Goal: Task Accomplishment & Management: Use online tool/utility

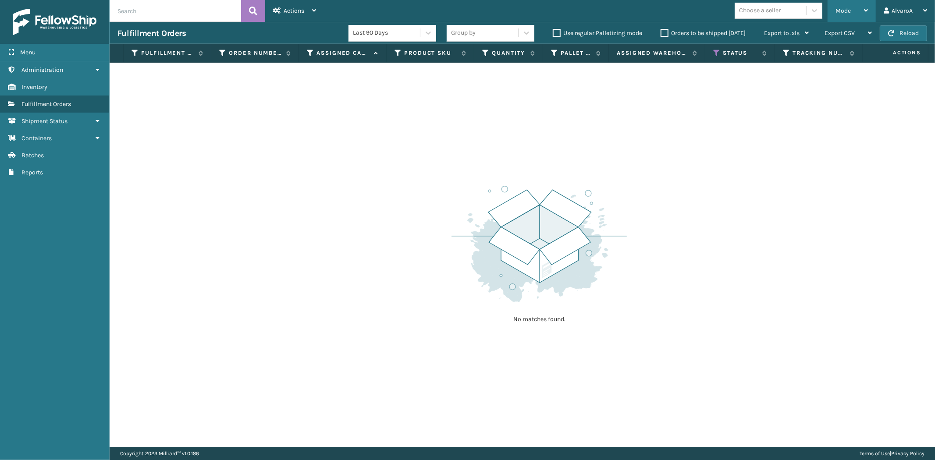
click at [837, 1] on div "Mode" at bounding box center [851, 11] width 32 height 22
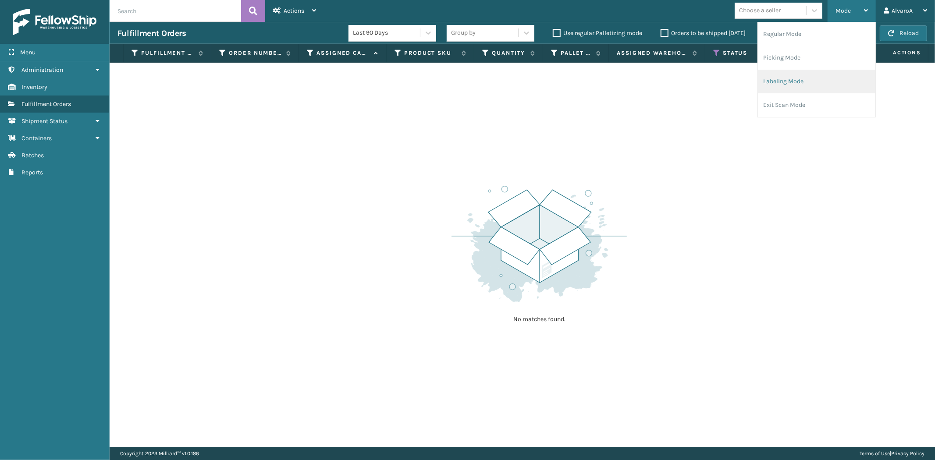
click at [790, 81] on li "Labeling Mode" at bounding box center [816, 82] width 117 height 24
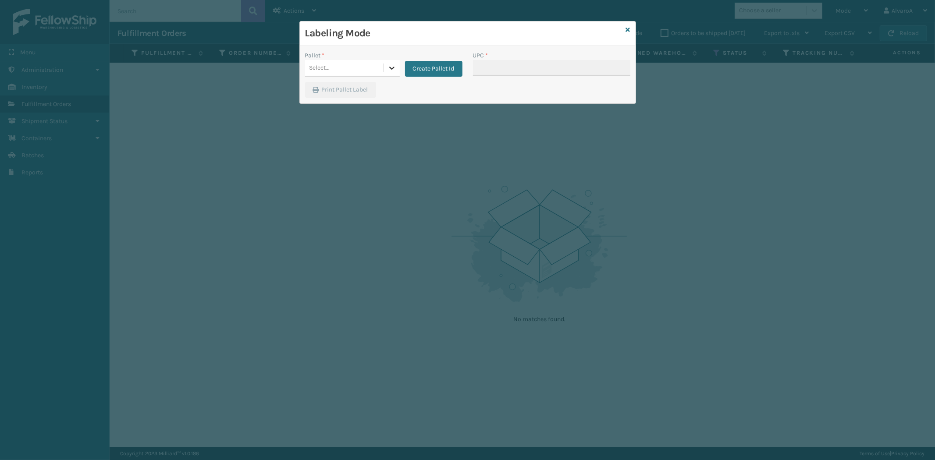
click at [388, 69] on icon at bounding box center [391, 68] width 9 height 9
click at [439, 66] on button "Create Pallet Id" at bounding box center [433, 69] width 57 height 16
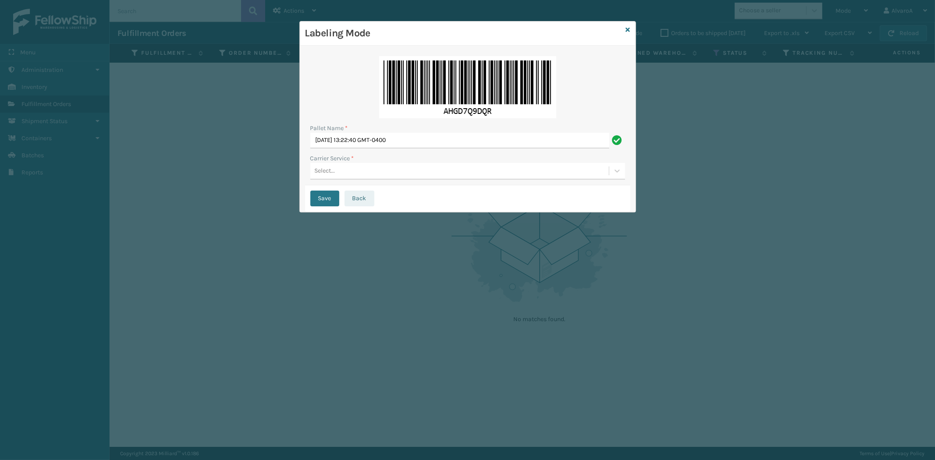
click at [350, 198] on button "Back" at bounding box center [359, 199] width 30 height 16
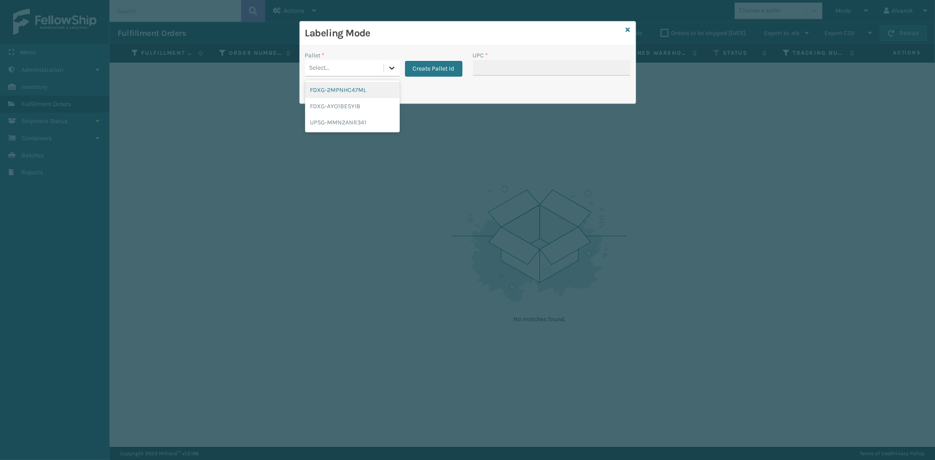
click at [386, 72] on div at bounding box center [392, 68] width 16 height 16
click at [336, 124] on div "UPSG-MMN2ANR341" at bounding box center [352, 122] width 95 height 16
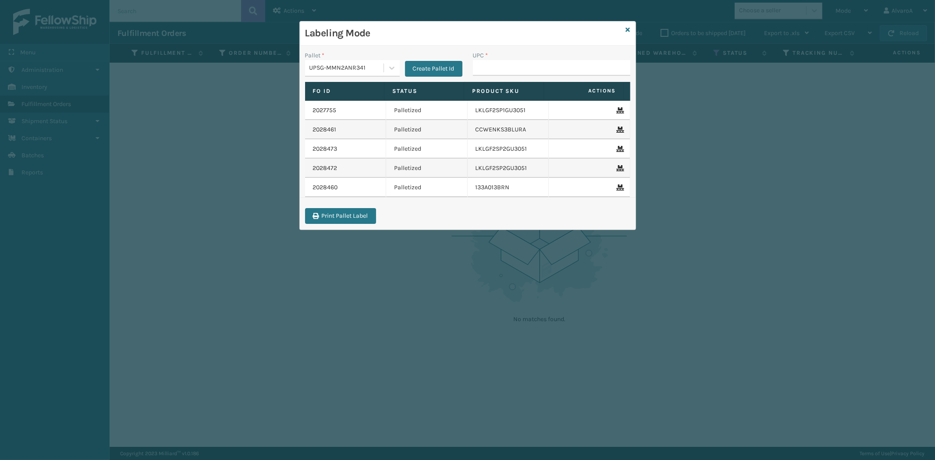
click at [627, 27] on icon at bounding box center [628, 30] width 4 height 6
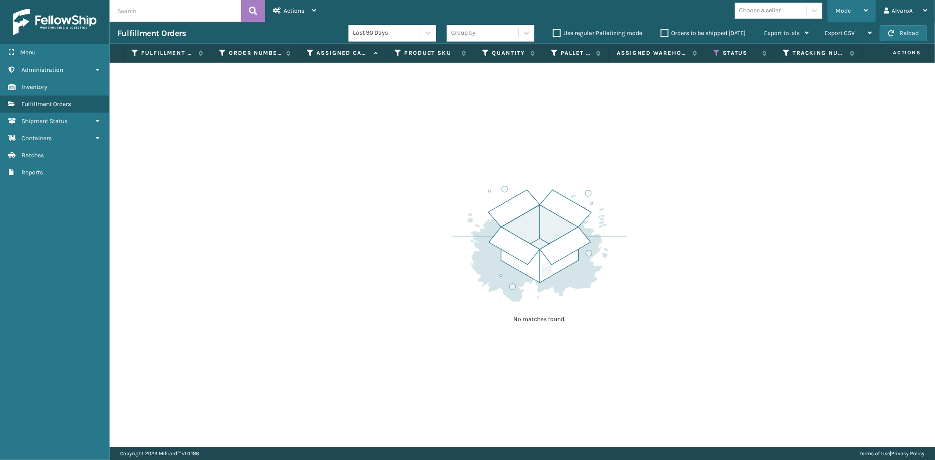
click at [857, 7] on div "Mode" at bounding box center [851, 11] width 32 height 22
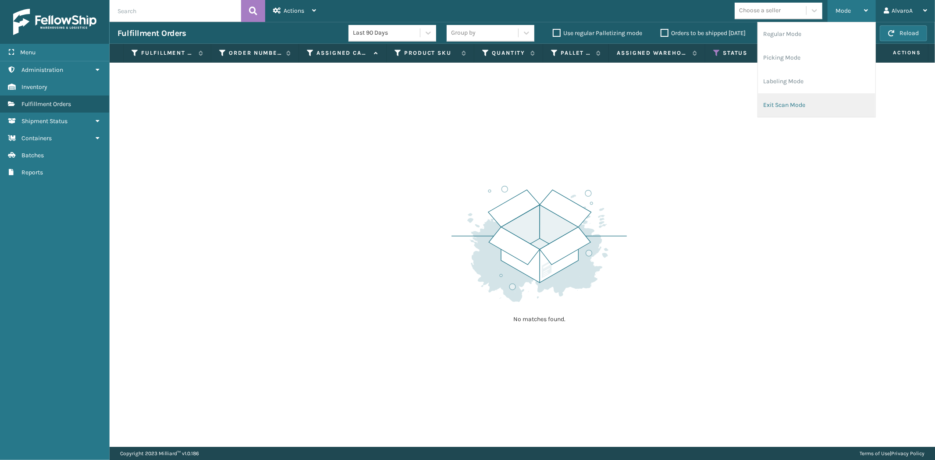
click at [792, 105] on li "Exit Scan Mode" at bounding box center [816, 105] width 117 height 24
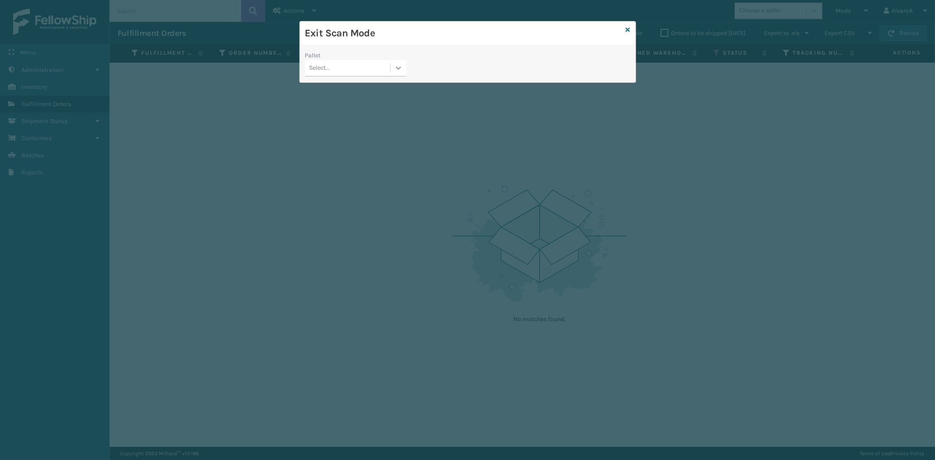
click at [394, 74] on div at bounding box center [398, 68] width 16 height 16
click at [355, 120] on div "UPSG-MMN2ANR341" at bounding box center [355, 122] width 101 height 16
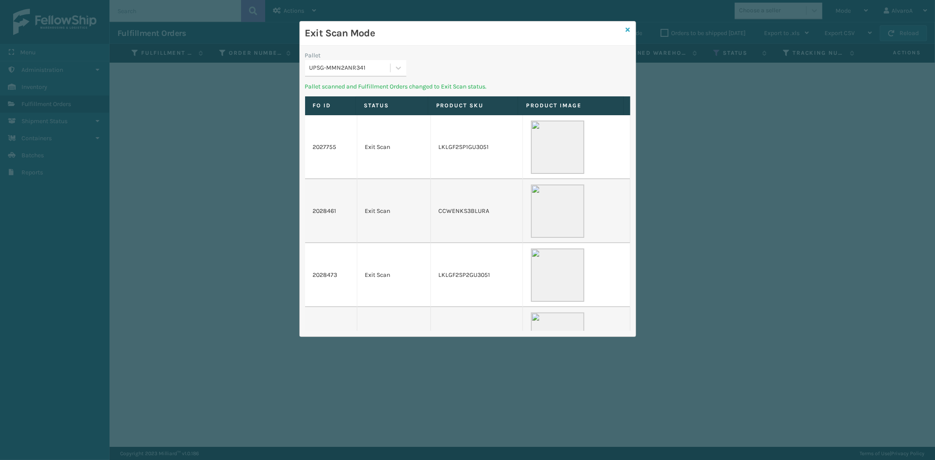
click at [628, 29] on icon at bounding box center [628, 30] width 4 height 6
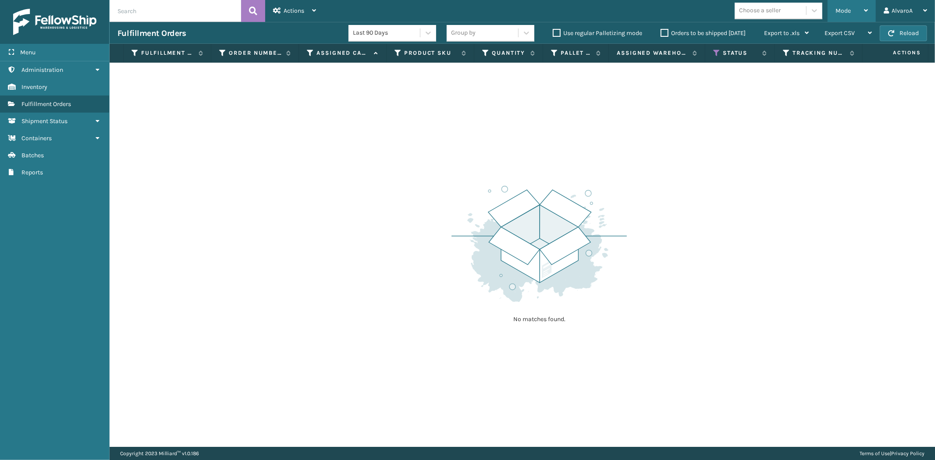
click at [840, 6] on div "Mode" at bounding box center [851, 11] width 32 height 22
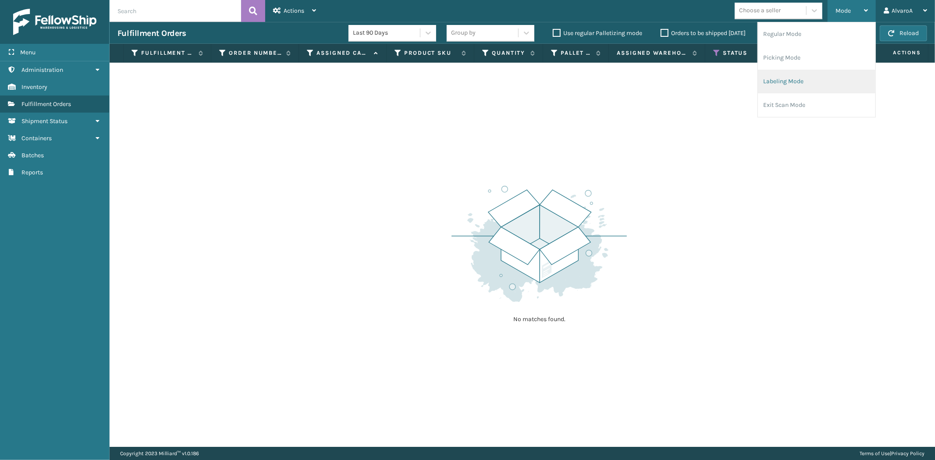
click at [770, 77] on li "Labeling Mode" at bounding box center [816, 82] width 117 height 24
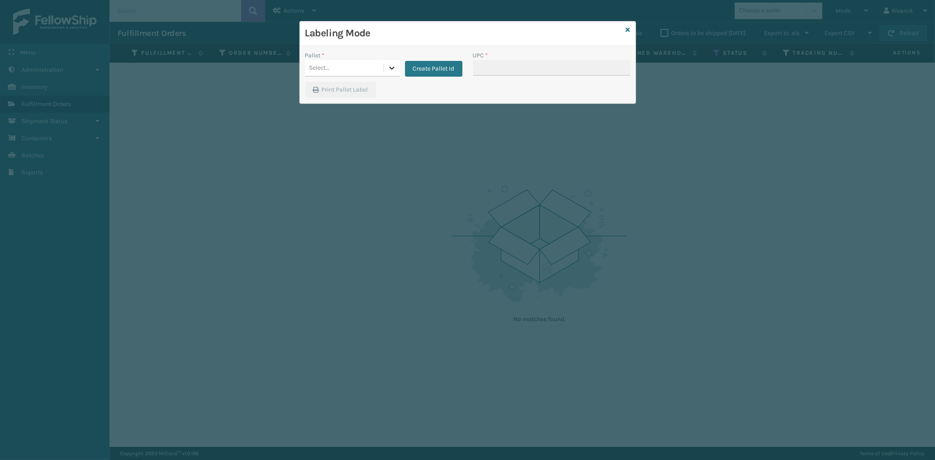
drag, startPoint x: 386, startPoint y: 67, endPoint x: 391, endPoint y: 66, distance: 5.8
click at [387, 67] on div at bounding box center [392, 68] width 16 height 16
click at [422, 60] on div "Create Pallet Id" at bounding box center [431, 64] width 63 height 26
click at [425, 75] on button "Create Pallet Id" at bounding box center [433, 69] width 57 height 16
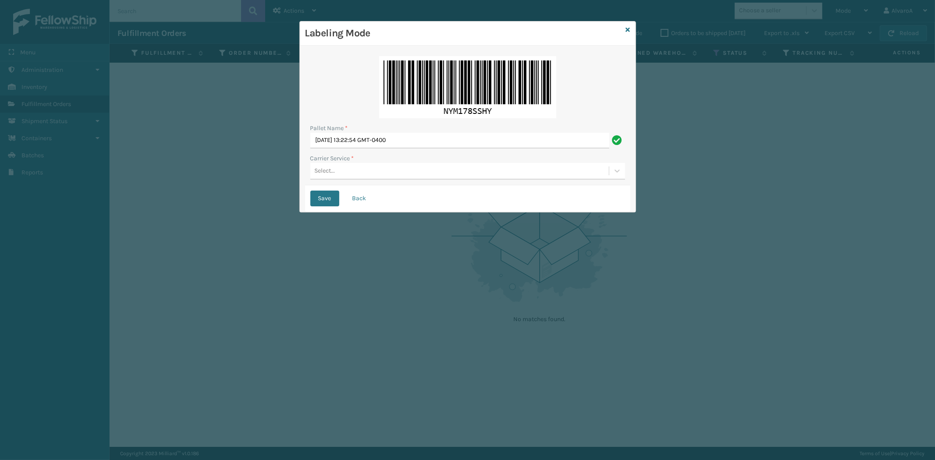
click at [437, 130] on div "Pallet Name *" at bounding box center [467, 128] width 315 height 9
drag, startPoint x: 438, startPoint y: 139, endPoint x: 206, endPoint y: 173, distance: 234.2
click at [206, 173] on div "Labeling Mode Pallet Name * [DATE] 13:22:54 GMT-0400 Carrier Service * Select..…" at bounding box center [467, 230] width 935 height 460
type input "LPN 501392 #1"
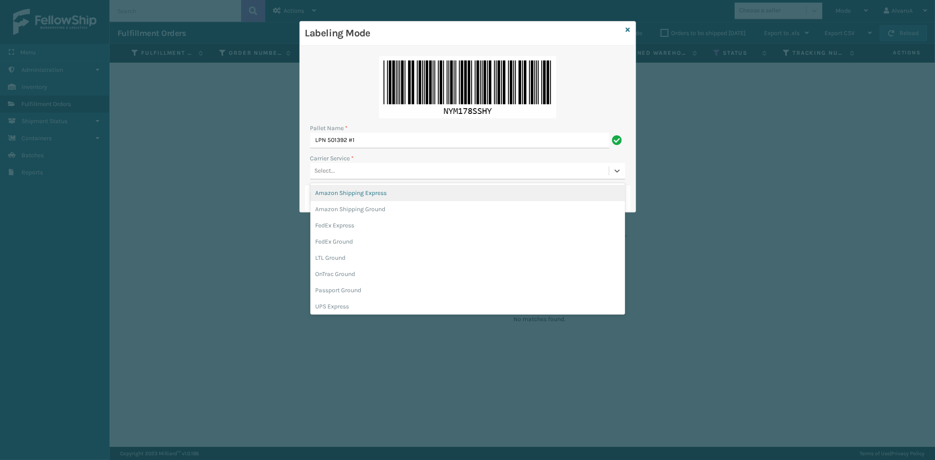
click at [352, 174] on div "Select..." at bounding box center [459, 171] width 298 height 14
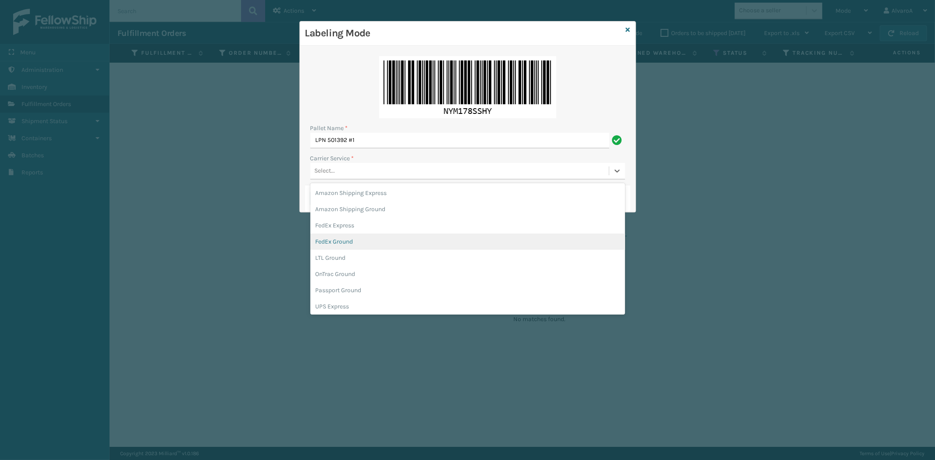
click at [339, 247] on div "FedEx Ground" at bounding box center [467, 242] width 315 height 16
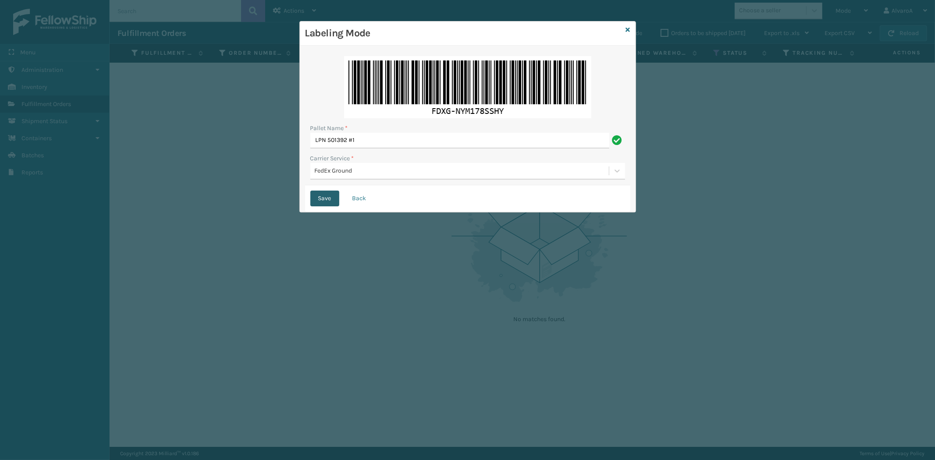
click at [333, 199] on button "Save" at bounding box center [324, 199] width 29 height 16
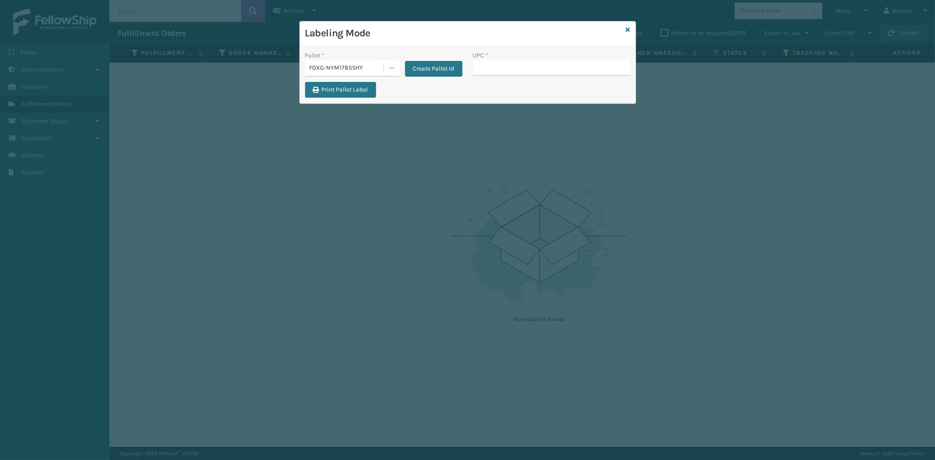
type input "2"
type input "510A001CML"
type input "CCHRFKS1M26DGRA"
type input "CCHRFKS2M26DGRA"
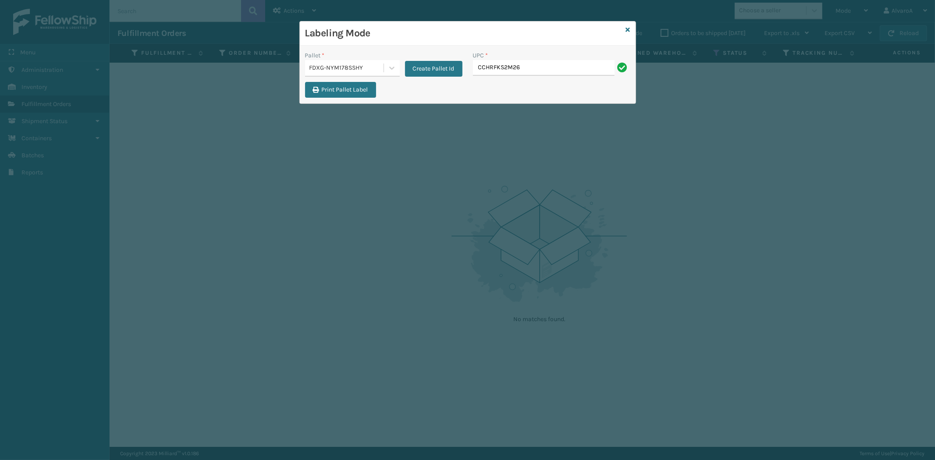
type input "CCHRFKS2M26DGRA"
type input "CCHRFKS3M26BRRA"
type input "CCWENKS2M26DGRA"
type input "SC-CRYS3LU2001"
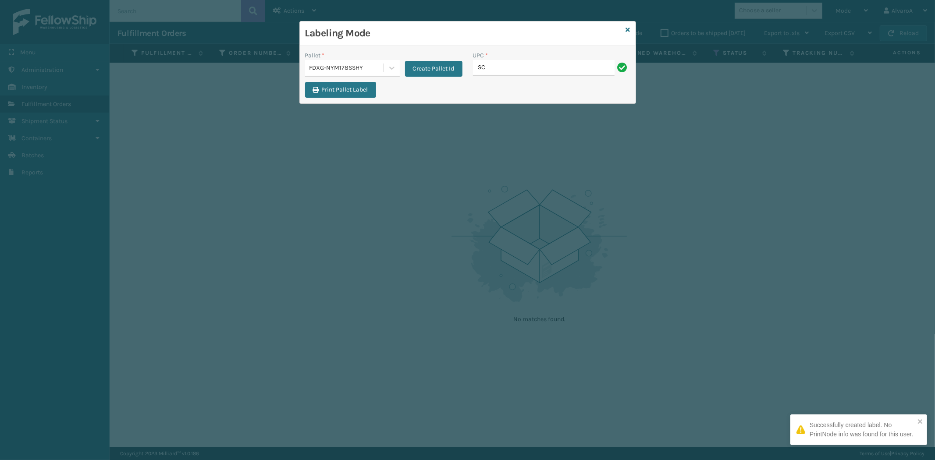
type input "SC-CRYS3LU2012"
type input "SC-CRYS3LU2043"
type input "SCWDSLU2012"
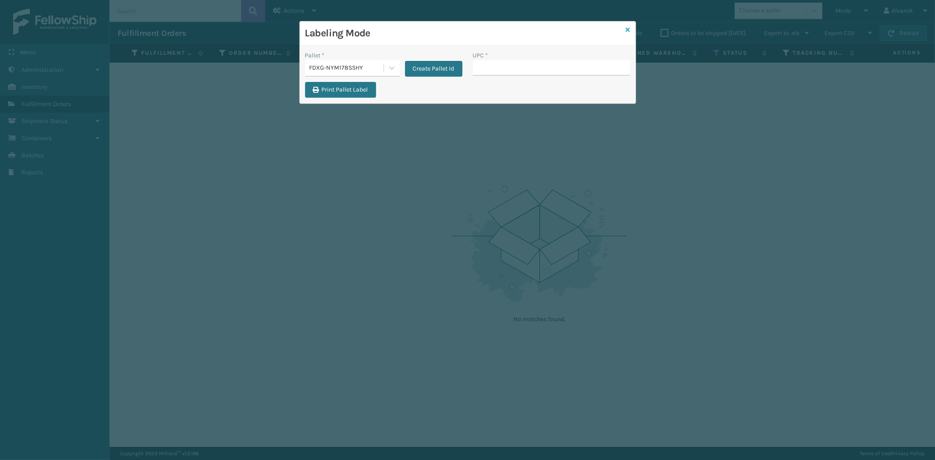
click at [626, 30] on icon at bounding box center [628, 30] width 4 height 6
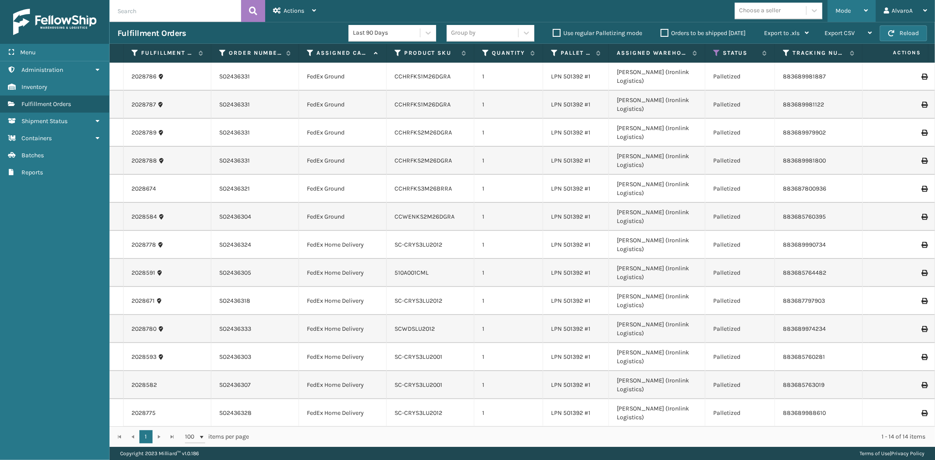
click at [846, 9] on span "Mode" at bounding box center [842, 10] width 15 height 7
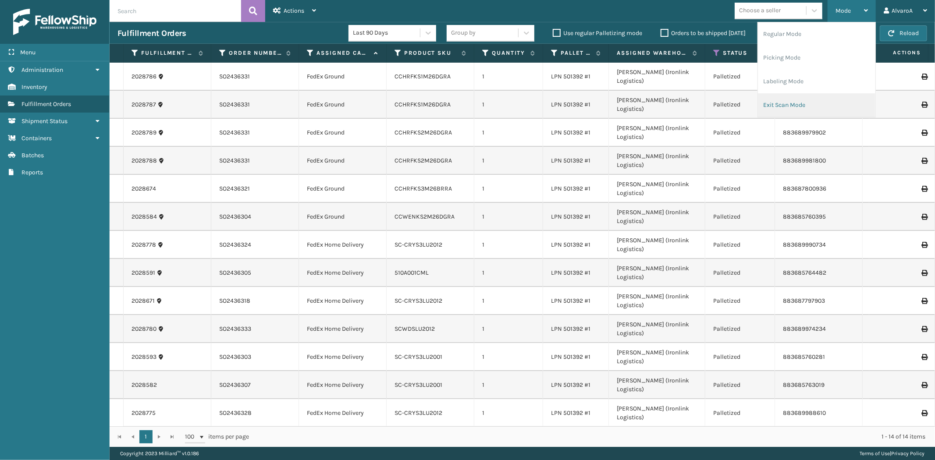
click at [773, 104] on li "Exit Scan Mode" at bounding box center [816, 105] width 117 height 24
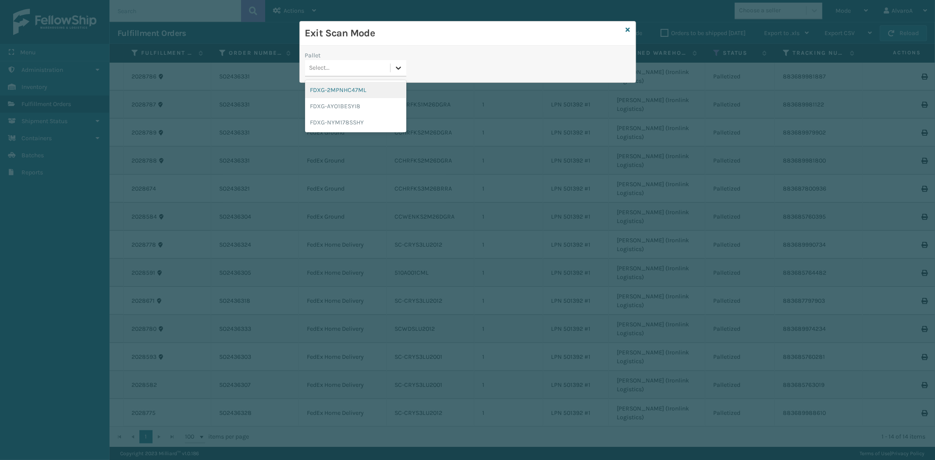
click at [405, 64] on div at bounding box center [398, 68] width 16 height 16
drag, startPoint x: 362, startPoint y: 120, endPoint x: 108, endPoint y: 5, distance: 279.2
click at [362, 120] on div "FDXG-NYM178SSHY" at bounding box center [355, 122] width 101 height 16
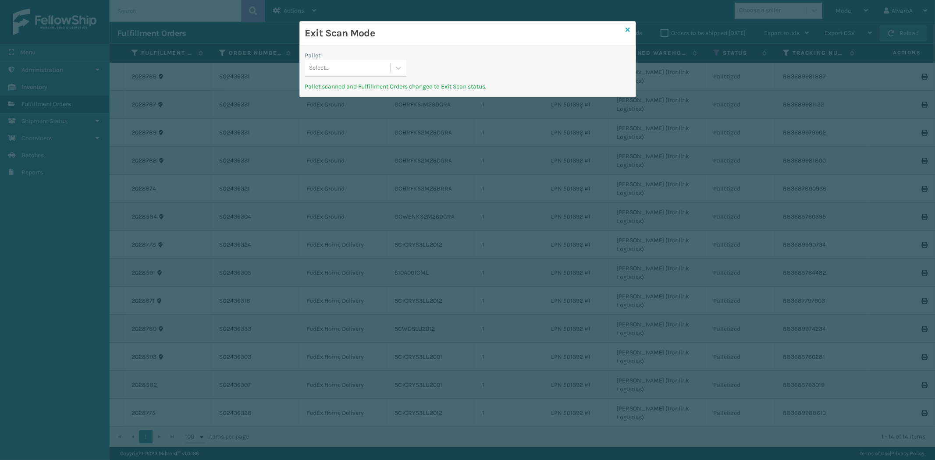
click at [628, 31] on icon at bounding box center [628, 30] width 4 height 6
